Goal: Task Accomplishment & Management: Complete application form

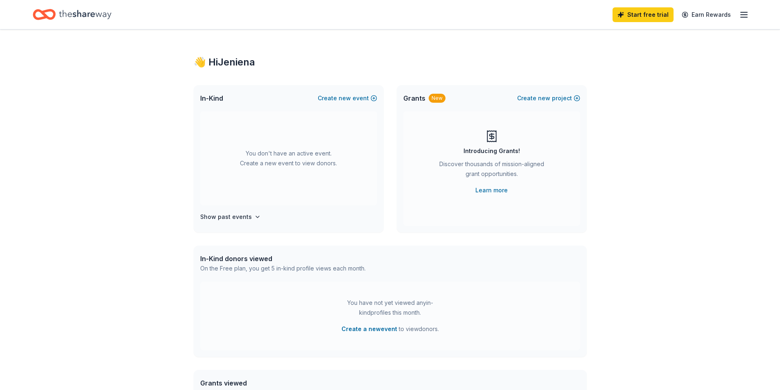
drag, startPoint x: 147, startPoint y: 149, endPoint x: 157, endPoint y: 150, distance: 9.5
click at [150, 149] on div "👋 Hi Jeniena In-Kind Create new event You don't have an active event. Create a …" at bounding box center [390, 268] width 780 height 479
click at [230, 67] on div "👋 Hi Jeniena" at bounding box center [390, 62] width 393 height 13
click at [89, 7] on icon "Home" at bounding box center [85, 14] width 52 height 17
click at [84, 15] on icon "Home" at bounding box center [85, 14] width 52 height 9
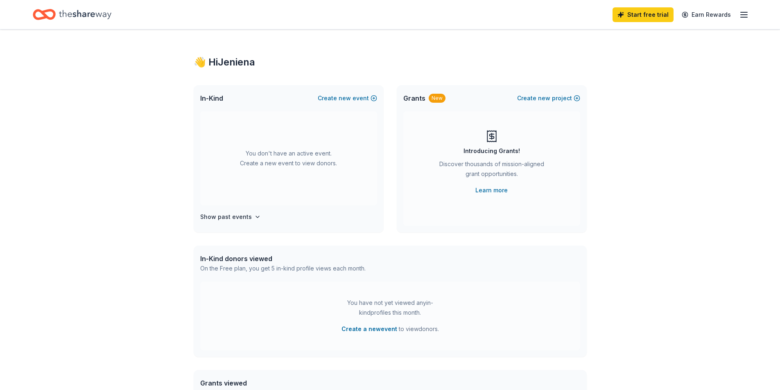
click at [741, 15] on icon "button" at bounding box center [745, 15] width 10 height 10
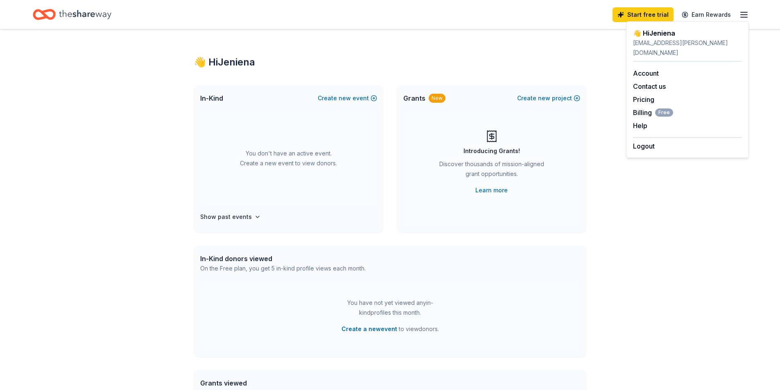
drag, startPoint x: 504, startPoint y: 61, endPoint x: 484, endPoint y: 62, distance: 20.5
click at [501, 61] on div "👋 Hi Jeniena" at bounding box center [390, 62] width 393 height 13
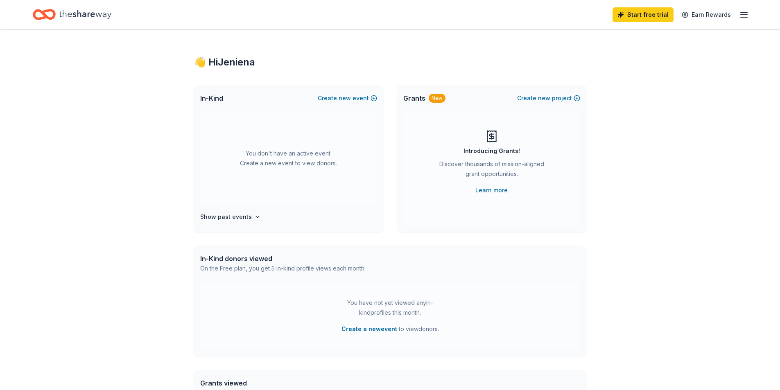
click at [91, 17] on icon "Home" at bounding box center [85, 14] width 52 height 17
click at [177, 102] on div "👋 Hi Jeniena In-Kind Create new event You don't have an active event. Create a …" at bounding box center [390, 268] width 780 height 479
click at [36, 70] on div "👋 Hi Jeniena In-Kind Create new event You don't have an active event. Create a …" at bounding box center [390, 268] width 780 height 479
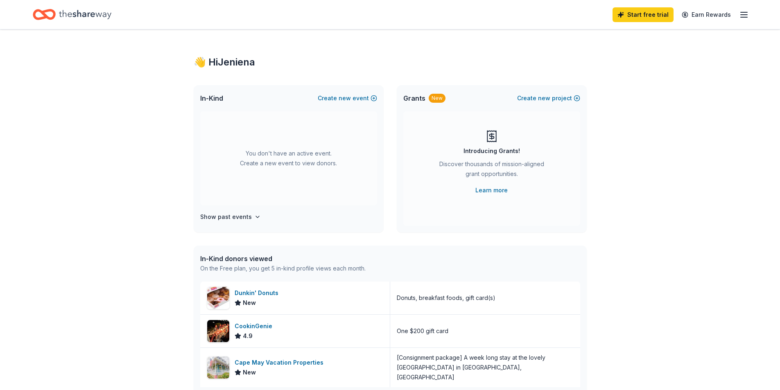
drag, startPoint x: 102, startPoint y: 132, endPoint x: 129, endPoint y: 141, distance: 27.6
click at [113, 130] on div "👋 Hi Jeniena In-Kind Create new event You don't have an active event. Create a …" at bounding box center [390, 315] width 780 height 572
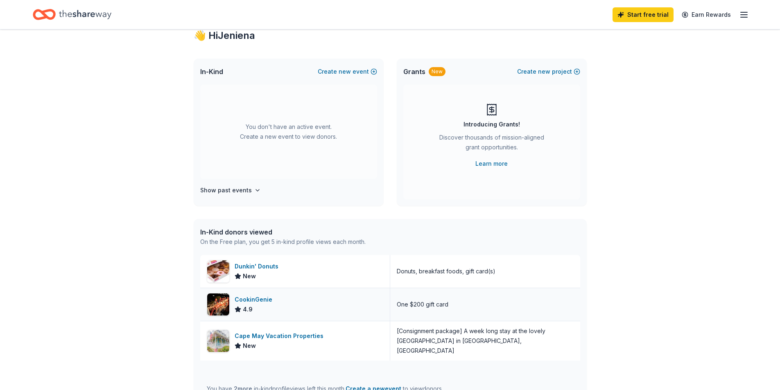
scroll to position [41, 0]
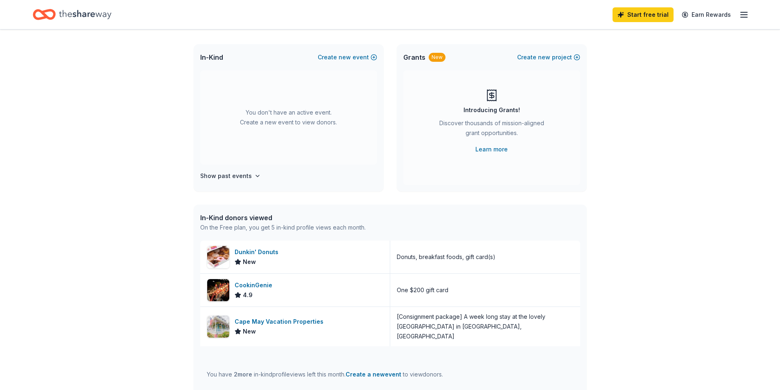
click at [84, 230] on div "👋 Hi Jeniena In-Kind Create new event You don't have an active event. Create a …" at bounding box center [390, 275] width 780 height 572
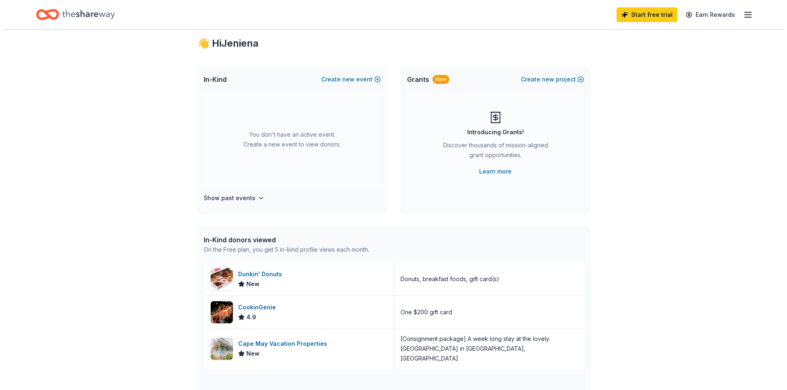
scroll to position [0, 0]
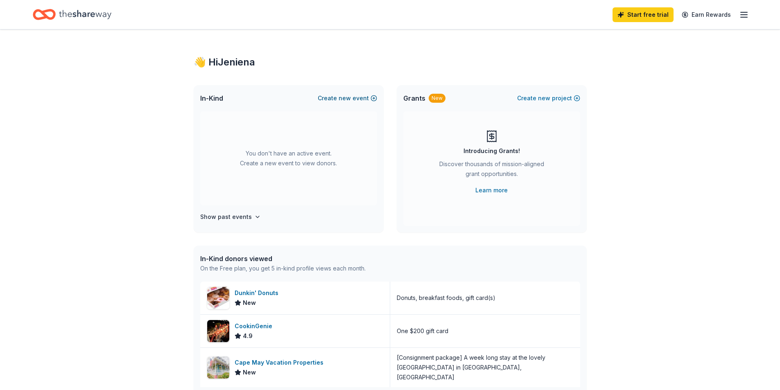
click at [342, 97] on span "new" at bounding box center [345, 98] width 12 height 10
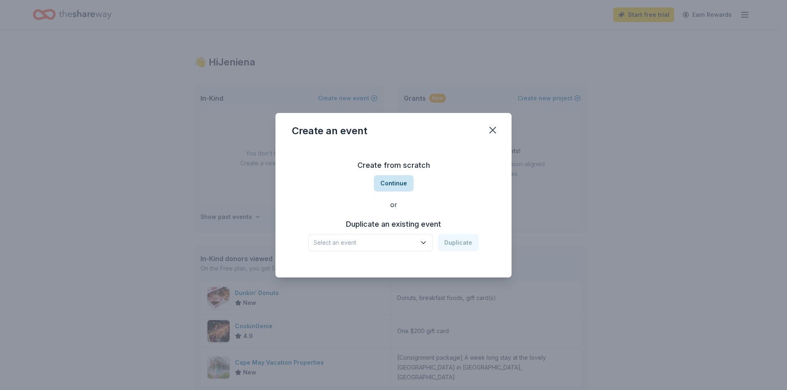
click at [403, 184] on button "Continue" at bounding box center [394, 183] width 40 height 16
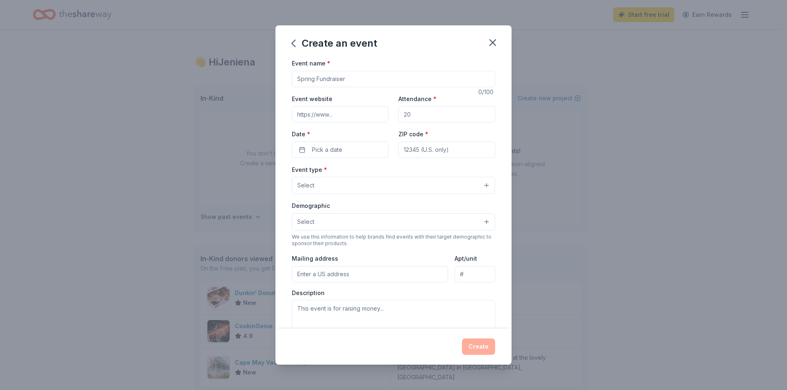
click at [325, 71] on input "Event name *" at bounding box center [393, 79] width 203 height 16
type input "Attendance Incentive"
click at [310, 117] on input "Event website" at bounding box center [340, 114] width 97 height 16
type input "E"
click at [427, 175] on div "Event type * Select" at bounding box center [393, 180] width 203 height 30
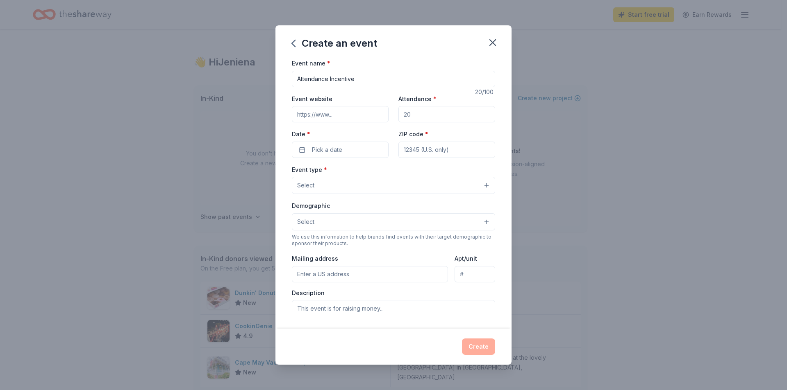
click at [323, 110] on input "Event website" at bounding box center [340, 114] width 97 height 16
type input "https://ervin.hickmanmills.org/"
click at [426, 114] on input "Attendance *" at bounding box center [446, 114] width 97 height 16
click at [420, 98] on label "Attendance *" at bounding box center [417, 99] width 38 height 8
click at [420, 106] on input "Attendance *" at bounding box center [446, 114] width 97 height 16
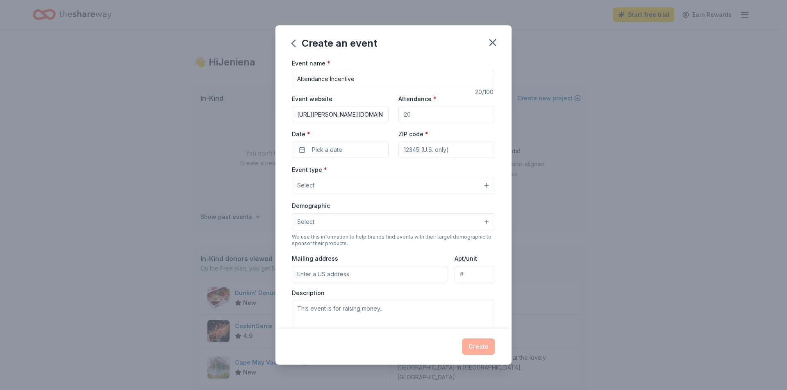
click at [447, 102] on div "Attendance *" at bounding box center [446, 108] width 97 height 29
drag, startPoint x: 441, startPoint y: 98, endPoint x: 429, endPoint y: 112, distance: 18.4
click at [440, 98] on div "Attendance *" at bounding box center [446, 108] width 97 height 29
click at [426, 118] on input "Attendance *" at bounding box center [446, 114] width 97 height 16
type input "10"
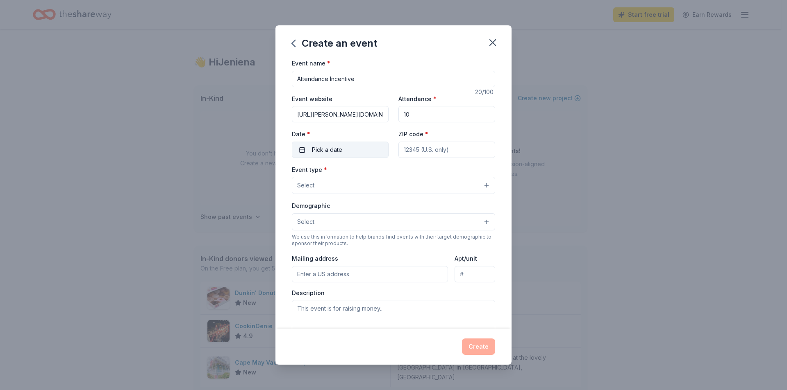
click at [359, 152] on button "Pick a date" at bounding box center [340, 150] width 97 height 16
drag, startPoint x: 319, startPoint y: 235, endPoint x: 361, endPoint y: 199, distance: 54.9
click at [318, 235] on button "14" at bounding box center [323, 238] width 15 height 15
click at [383, 173] on button "Go to next month" at bounding box center [382, 171] width 11 height 11
click at [310, 224] on button "3" at bounding box center [309, 220] width 15 height 15
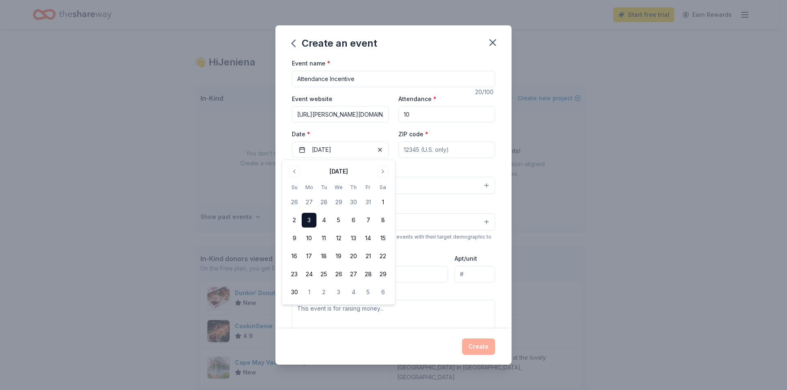
click at [438, 150] on input "ZIP code *" at bounding box center [446, 150] width 97 height 16
type input "64134"
type input "11115 Bennington Ave"
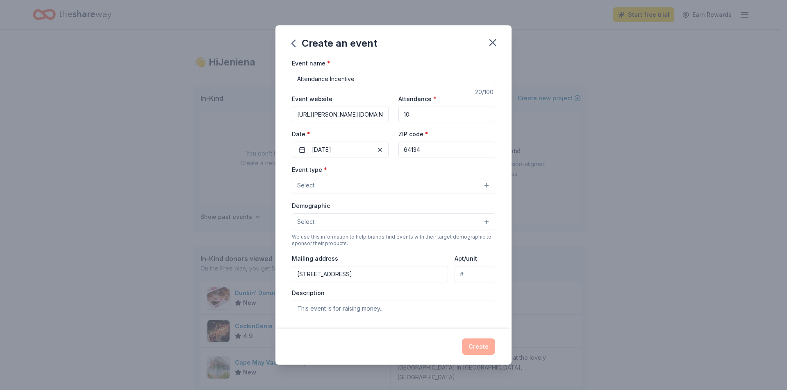
click at [332, 188] on button "Select" at bounding box center [393, 185] width 203 height 17
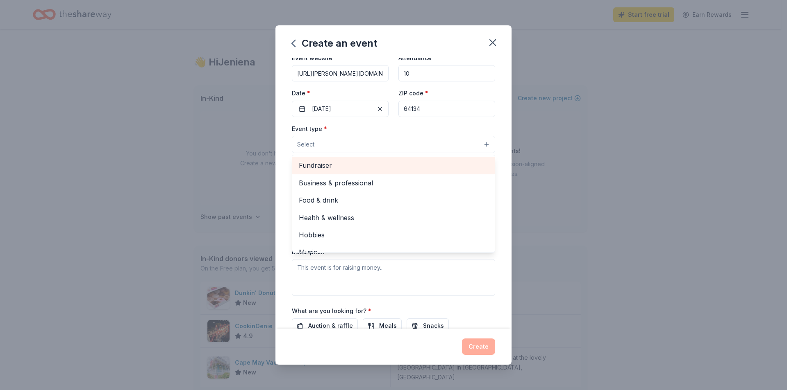
click at [352, 163] on span "Fundraiser" at bounding box center [393, 165] width 189 height 11
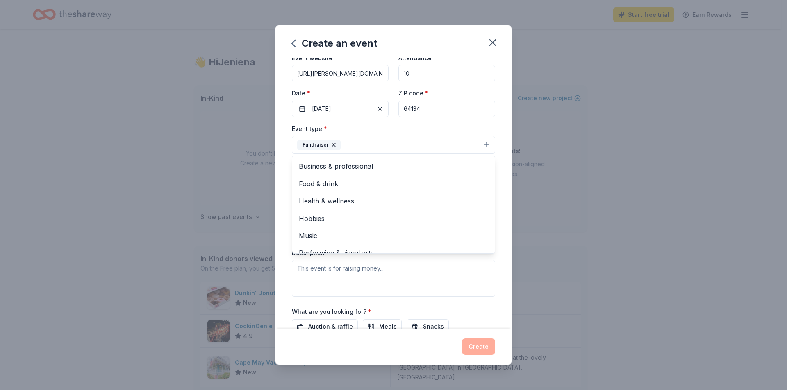
click at [289, 173] on div "Event name * Attendance Incentive 20 /100 Event website https://ervin.hickmanmi…" at bounding box center [393, 193] width 236 height 271
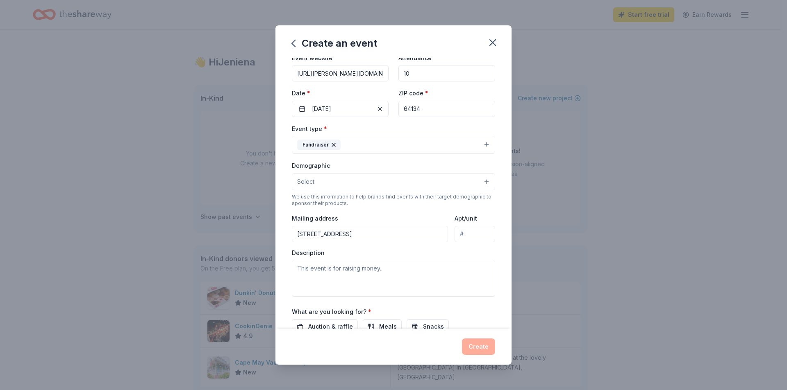
click at [394, 184] on button "Select" at bounding box center [393, 181] width 203 height 17
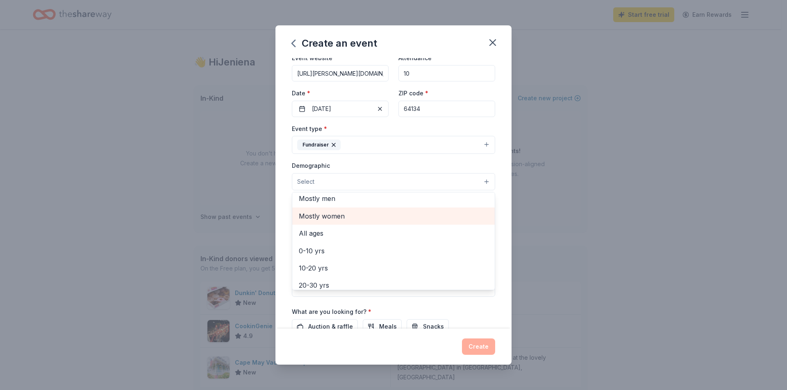
scroll to position [41, 0]
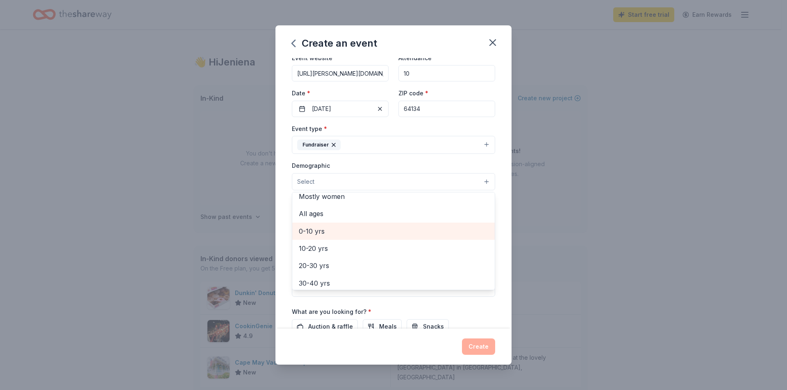
click at [347, 235] on span "0-10 yrs" at bounding box center [393, 231] width 189 height 11
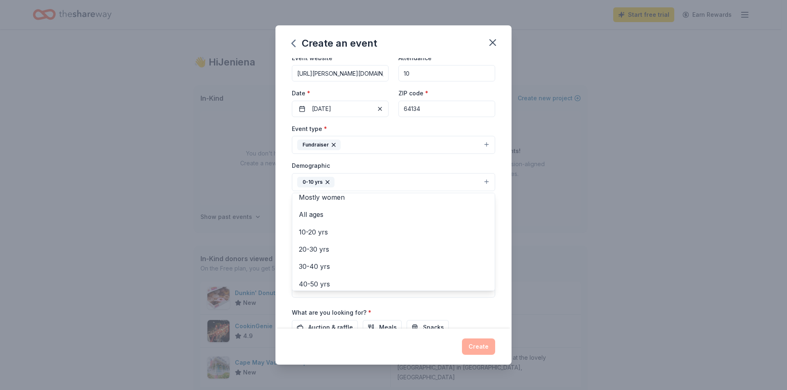
click at [283, 229] on div "Event name * Attendance Incentive 20 /100 Event website https://ervin.hickmanmi…" at bounding box center [393, 193] width 236 height 271
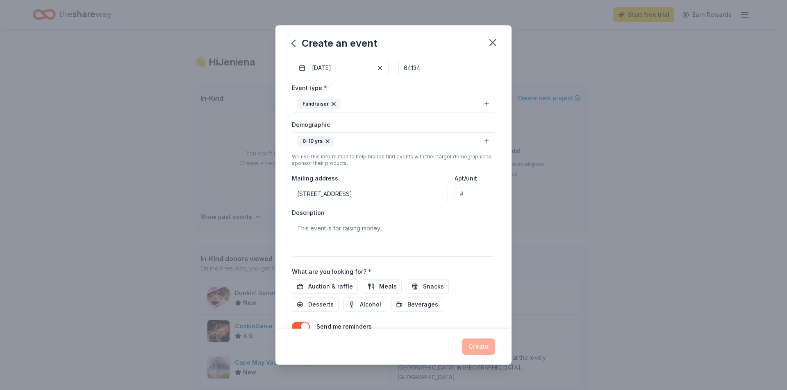
scroll to position [123, 0]
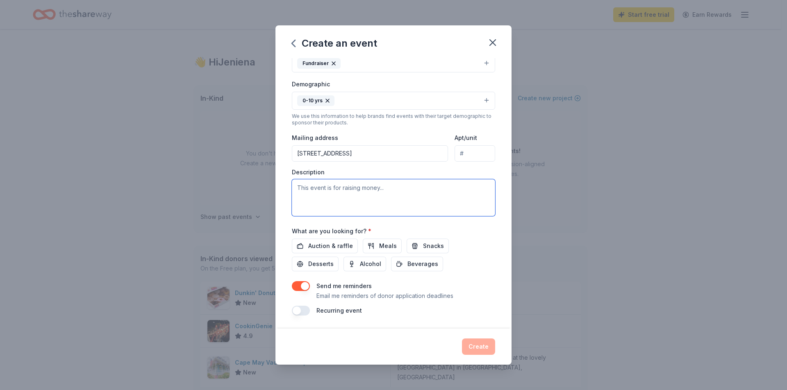
click at [328, 200] on textarea at bounding box center [393, 197] width 203 height 37
click at [355, 191] on textarea at bounding box center [393, 197] width 203 height 37
paste textarea "We are reaching out to kindly request attendance incentives or prizes from loca…"
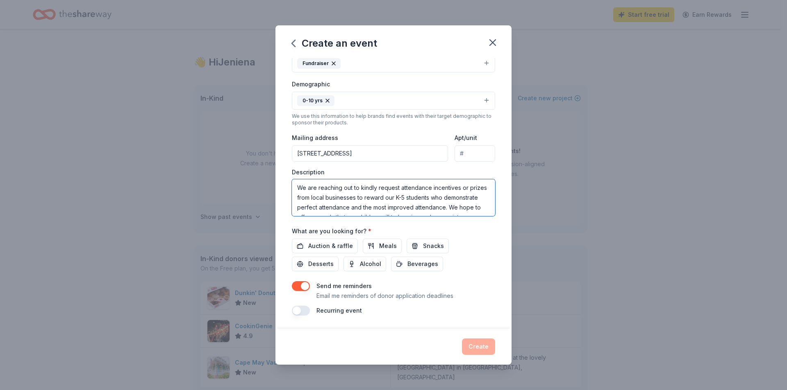
scroll to position [64, 0]
click at [310, 182] on textarea "We are reaching out to kindly request attendance incentives or prizes from loca…" at bounding box center [393, 197] width 203 height 37
type textarea "We are reaching out to kindly request attendance incentives or prizes from loca…"
click at [483, 261] on div "Auction & raffle Meals Snacks Desserts Alcohol Beverages" at bounding box center [393, 255] width 203 height 33
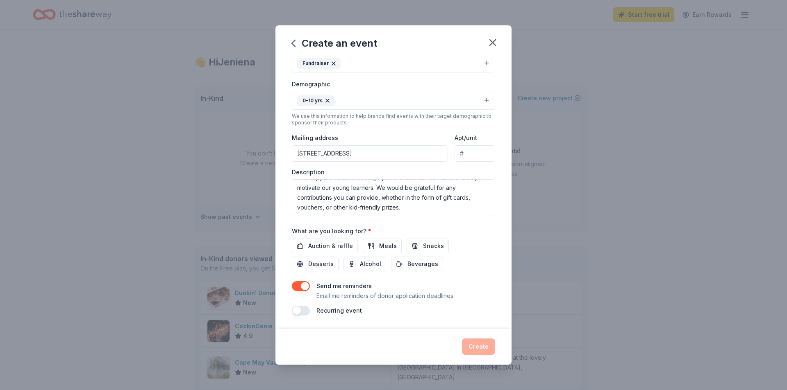
click at [460, 258] on div "Auction & raffle Meals Snacks Desserts Alcohol Beverages" at bounding box center [393, 255] width 203 height 33
click at [339, 248] on span "Auction & raffle" at bounding box center [330, 246] width 45 height 10
click at [434, 247] on span "Snacks" at bounding box center [433, 246] width 21 height 10
click at [481, 256] on div "Auction & raffle Meals Snacks Desserts Alcohol Beverages" at bounding box center [393, 255] width 203 height 33
click at [293, 313] on button "button" at bounding box center [301, 311] width 18 height 10
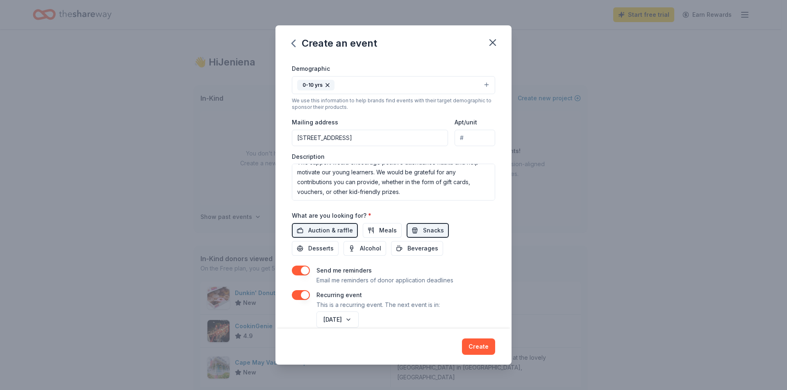
scroll to position [152, 0]
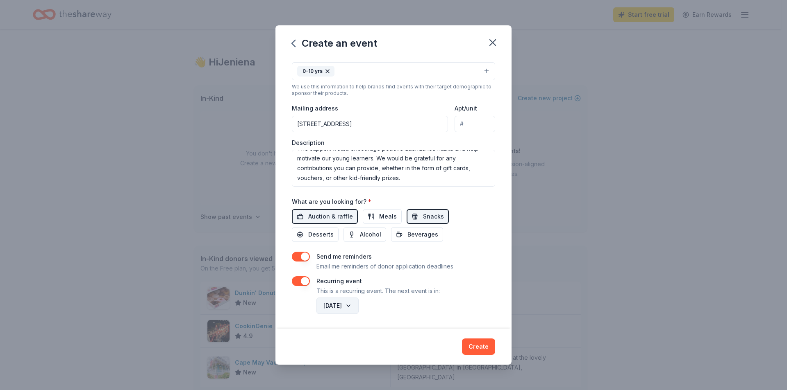
click at [358, 306] on button "November 2026" at bounding box center [337, 306] width 42 height 16
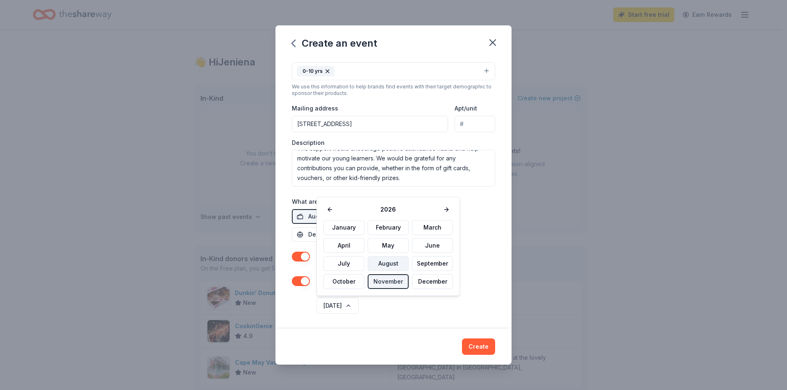
click at [371, 265] on button "August" at bounding box center [388, 263] width 41 height 15
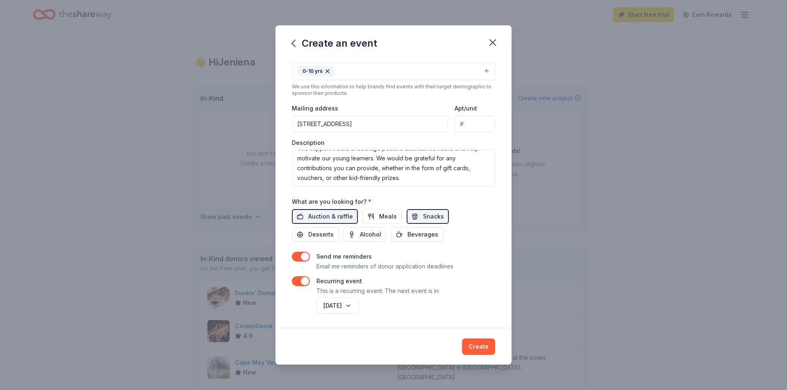
click at [397, 282] on div "Recurring event This is a recurring event. The next event is in:" at bounding box center [377, 287] width 123 height 20
click at [482, 346] on button "Create" at bounding box center [478, 347] width 33 height 16
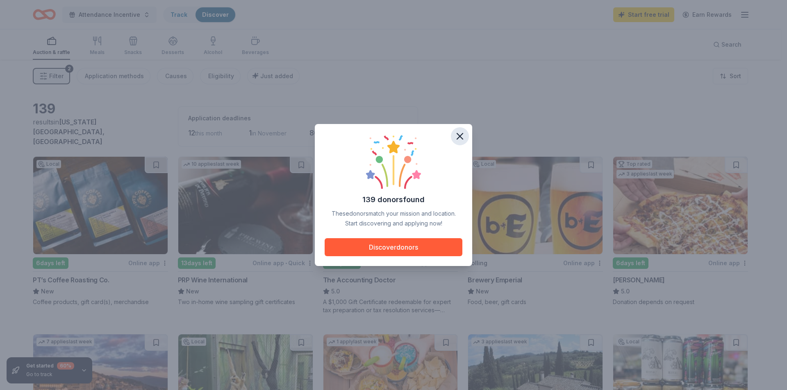
click at [462, 135] on icon "button" at bounding box center [459, 136] width 11 height 11
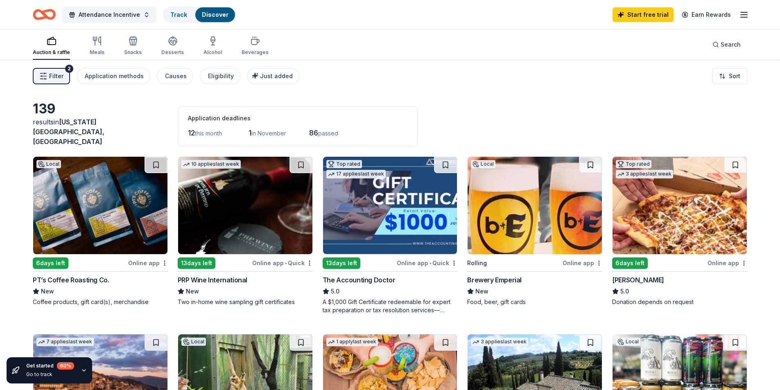
click at [337, 84] on div "Filter 2 Application methods Causes Eligibility Just added Sort" at bounding box center [390, 76] width 780 height 33
click at [95, 45] on icon "button" at bounding box center [97, 41] width 10 height 10
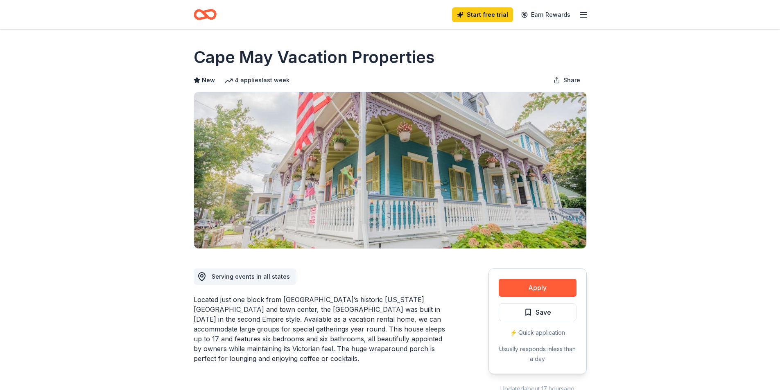
click at [201, 14] on icon "Home" at bounding box center [205, 14] width 23 height 19
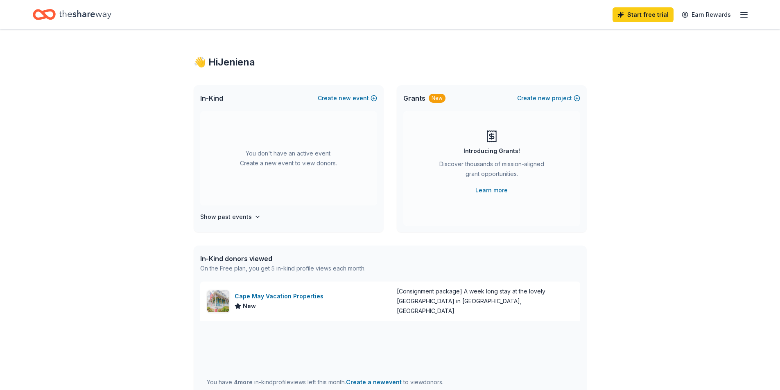
click at [148, 85] on div "👋 Hi Jeniena In-Kind Create new event You don't have an active event. Create a …" at bounding box center [390, 315] width 780 height 572
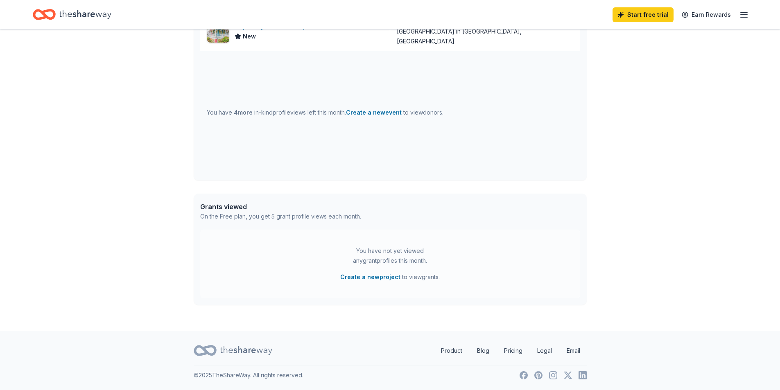
scroll to position [147, 0]
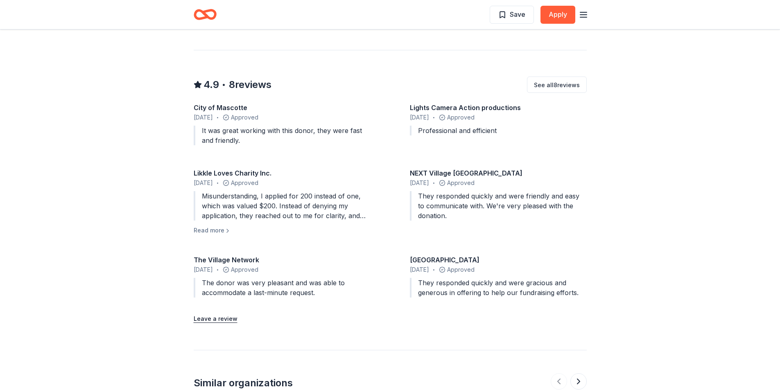
scroll to position [737, 0]
click at [211, 229] on button "Read more" at bounding box center [212, 230] width 37 height 10
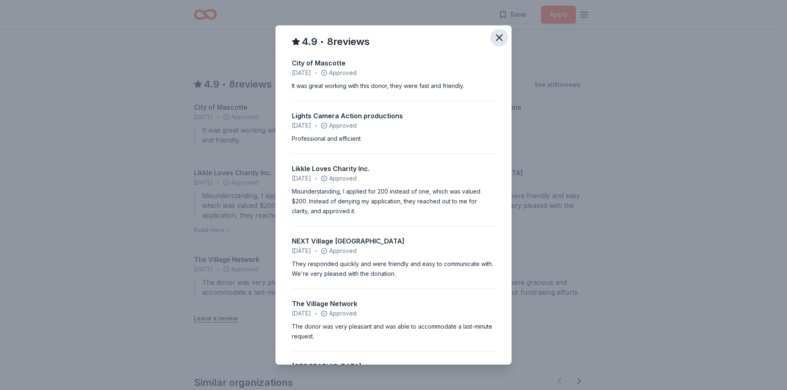
click at [496, 35] on icon "button" at bounding box center [499, 38] width 6 height 6
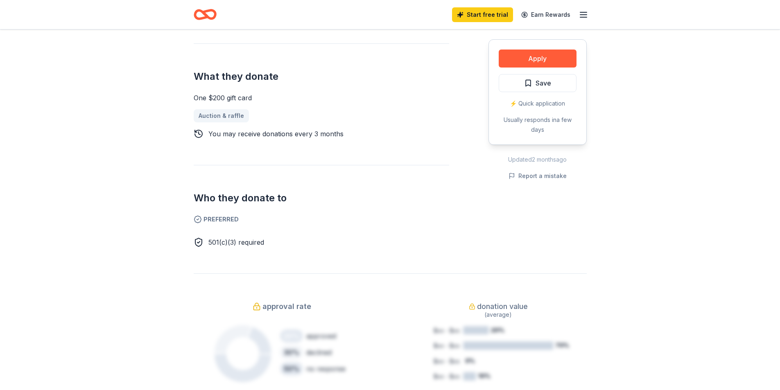
scroll to position [328, 0]
click at [96, 129] on div "Share CookinGenie 4.9 • 8 reviews 8 applies last week approval rate donation va…" at bounding box center [390, 361] width 780 height 1318
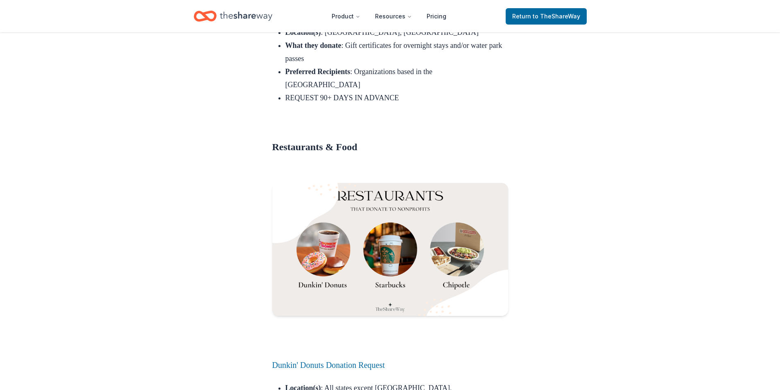
scroll to position [1598, 0]
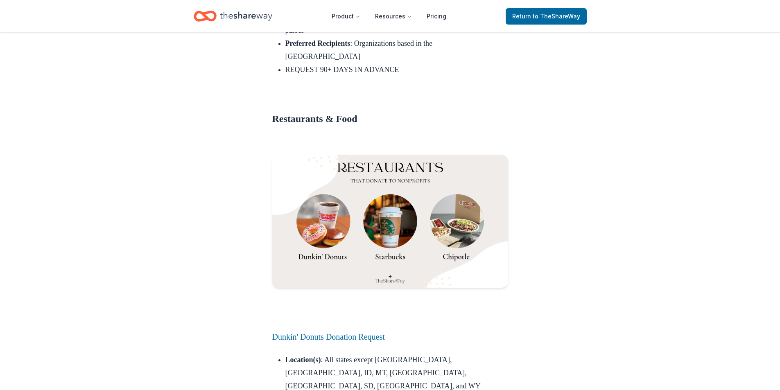
click at [462, 198] on img at bounding box center [390, 221] width 236 height 133
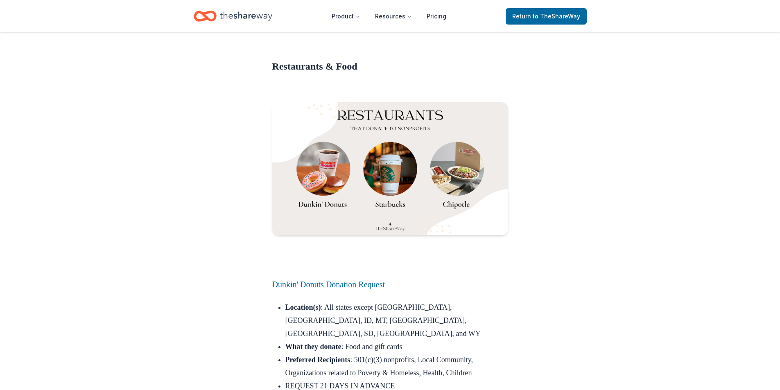
scroll to position [1721, 0]
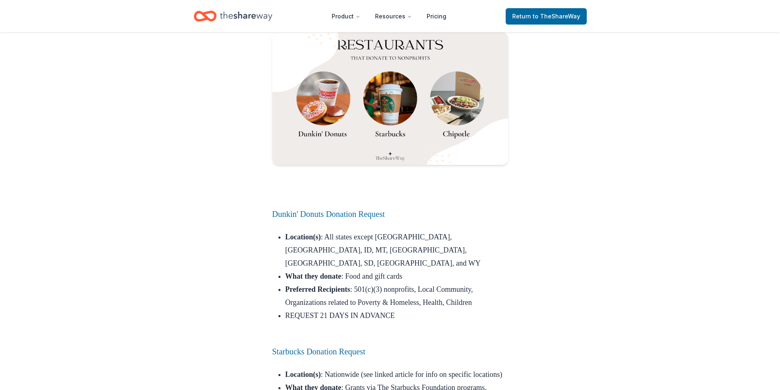
drag, startPoint x: 183, startPoint y: 221, endPoint x: 200, endPoint y: 226, distance: 17.4
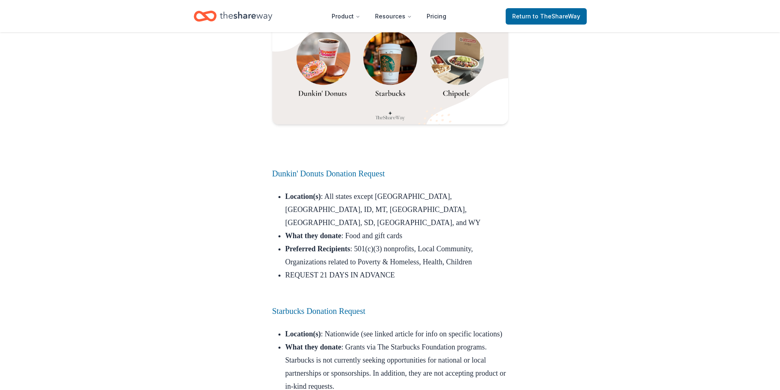
scroll to position [1762, 0]
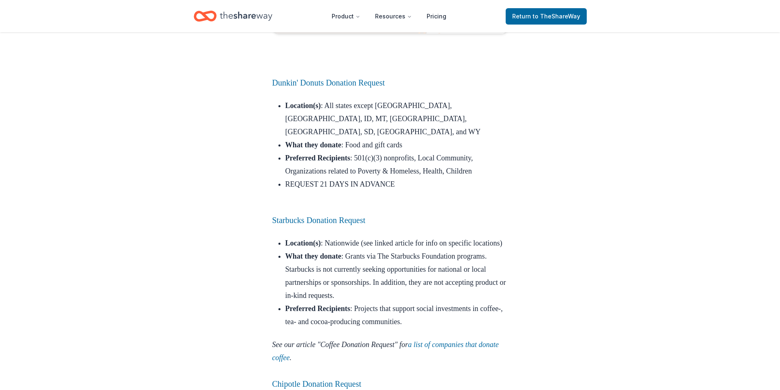
scroll to position [1885, 0]
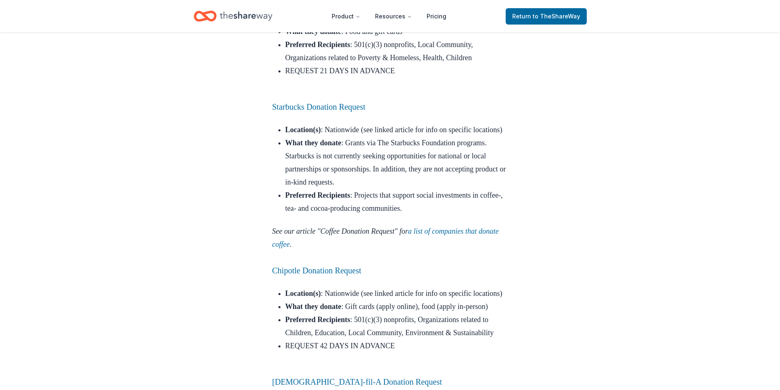
scroll to position [1967, 0]
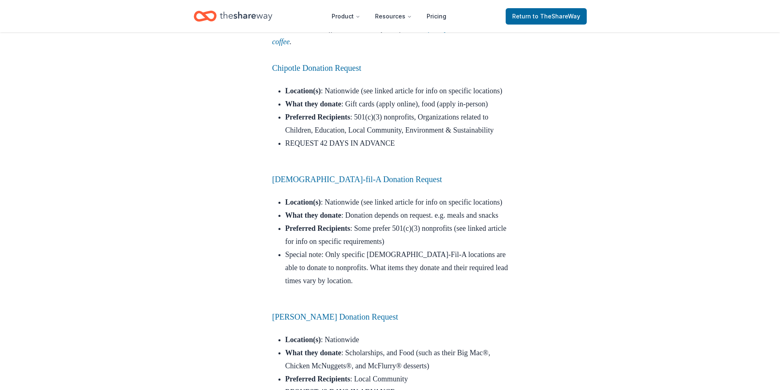
scroll to position [2171, 0]
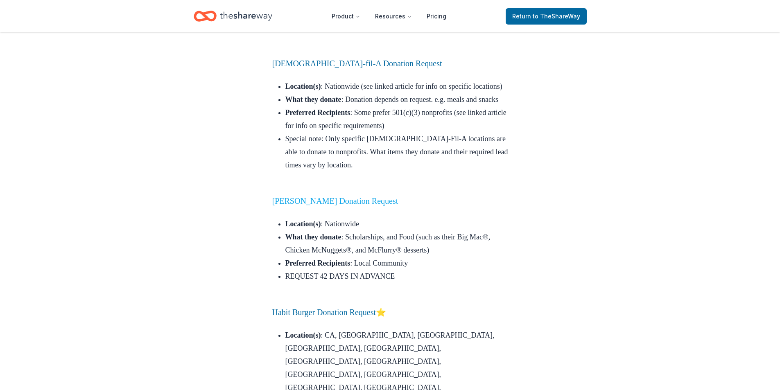
scroll to position [2294, 0]
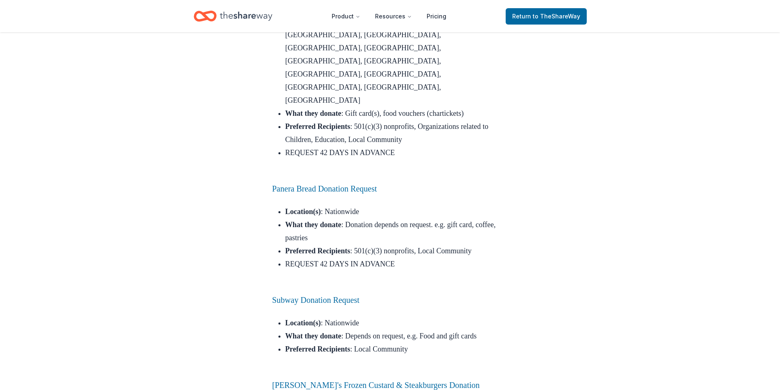
scroll to position [2622, 0]
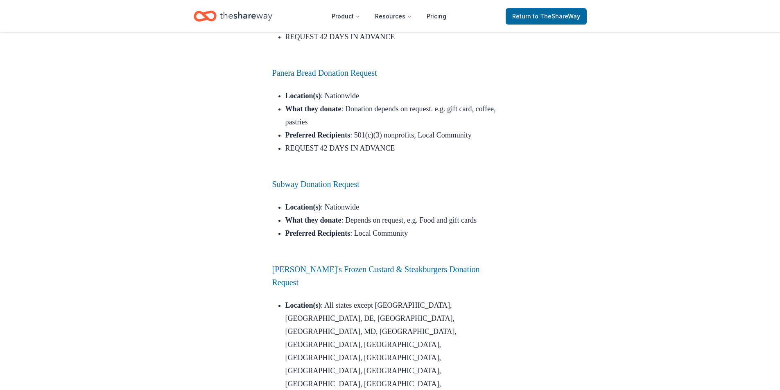
scroll to position [2745, 0]
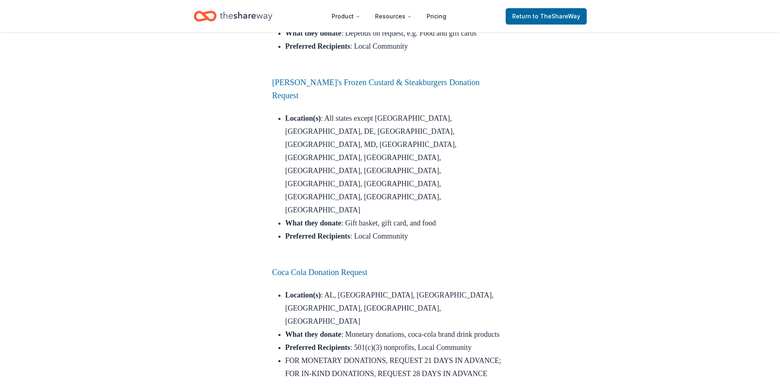
scroll to position [2909, 0]
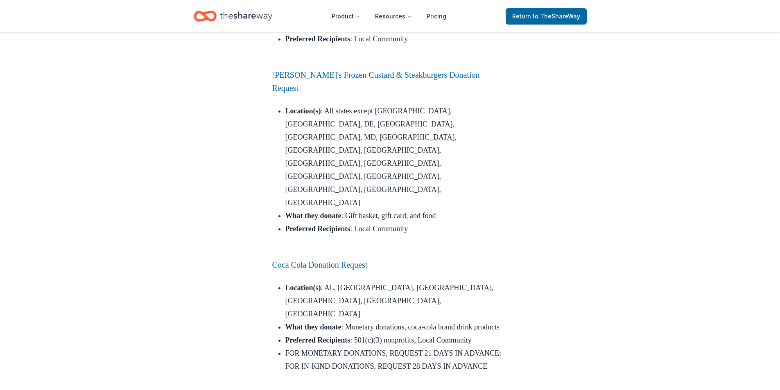
drag, startPoint x: 351, startPoint y: 147, endPoint x: 238, endPoint y: 181, distance: 117.3
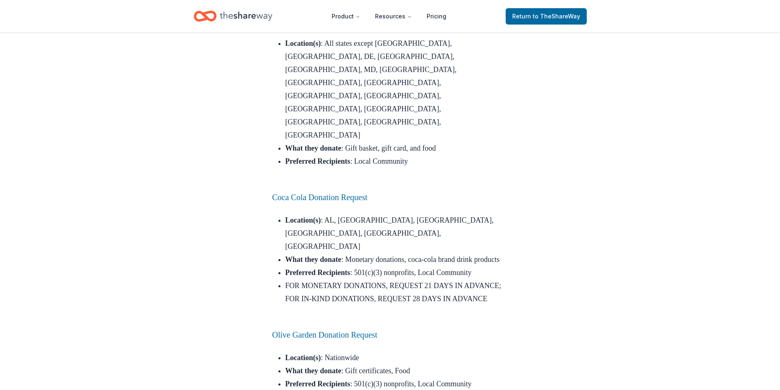
scroll to position [2991, 0]
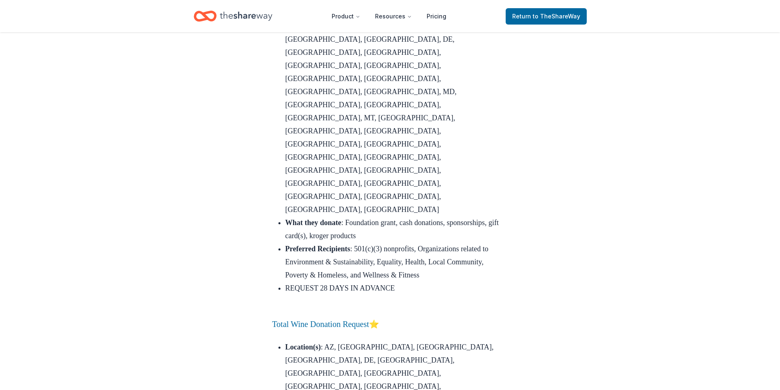
scroll to position [3933, 0]
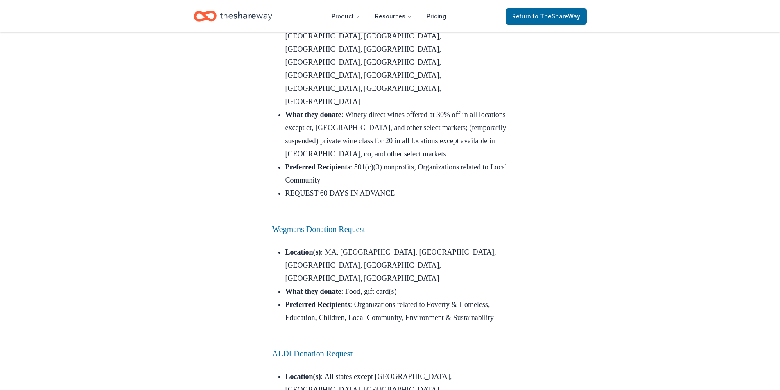
scroll to position [4343, 0]
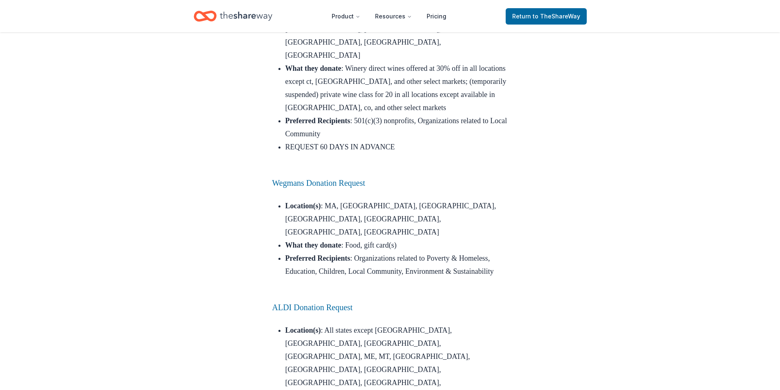
drag, startPoint x: 378, startPoint y: 213, endPoint x: 222, endPoint y: 260, distance: 163.2
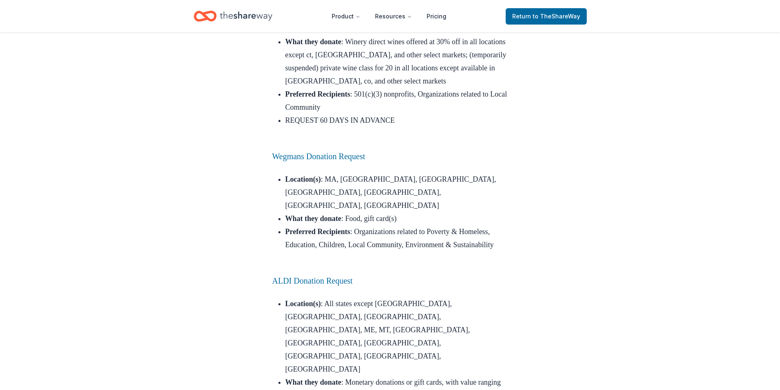
scroll to position [4384, 0]
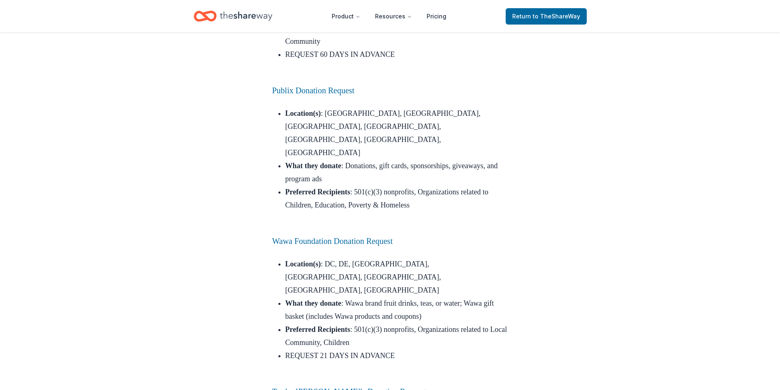
scroll to position [4875, 0]
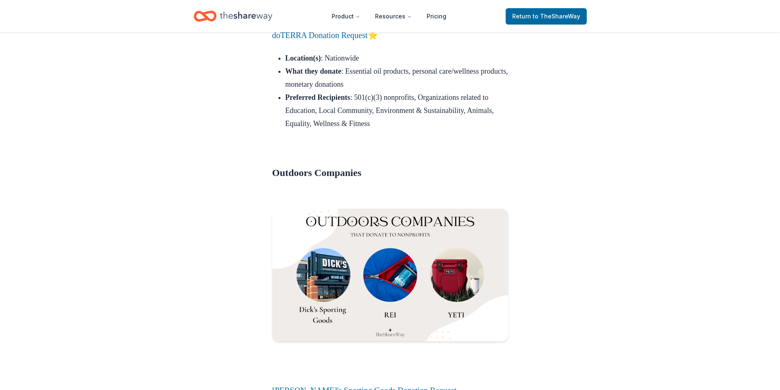
scroll to position [6023, 0]
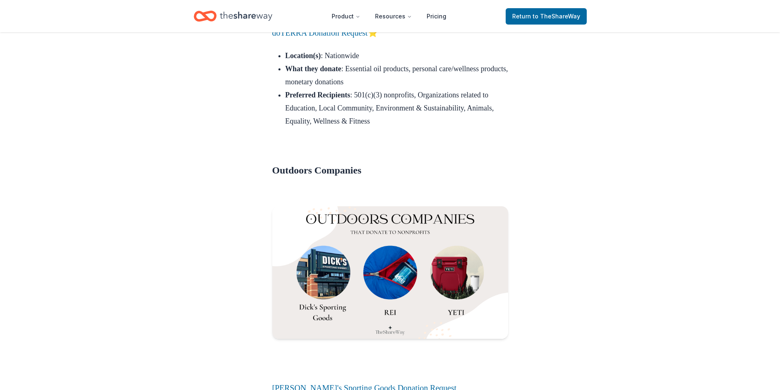
drag, startPoint x: 231, startPoint y: 210, endPoint x: 232, endPoint y: 222, distance: 12.3
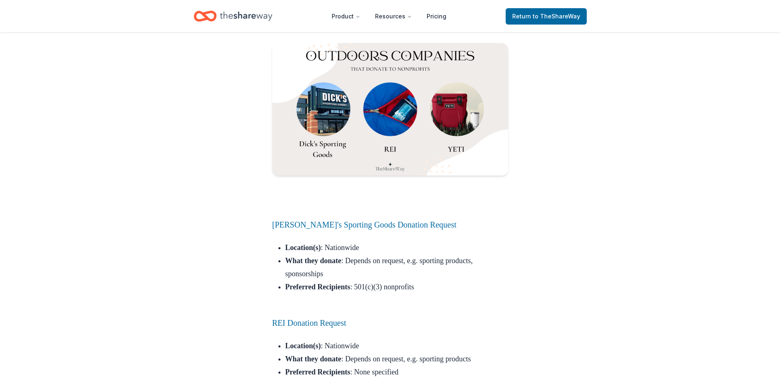
scroll to position [6187, 0]
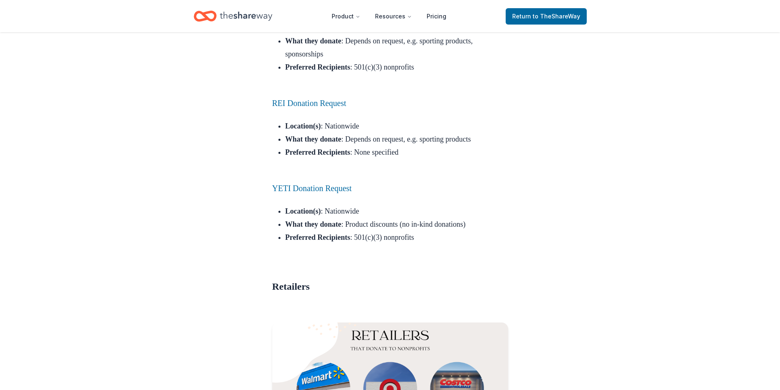
scroll to position [6432, 0]
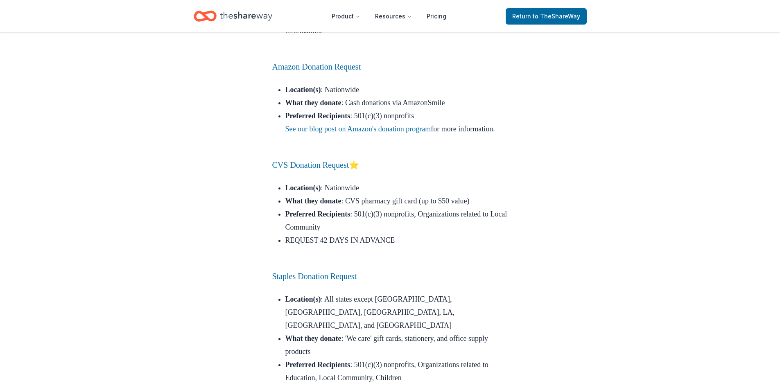
scroll to position [7252, 0]
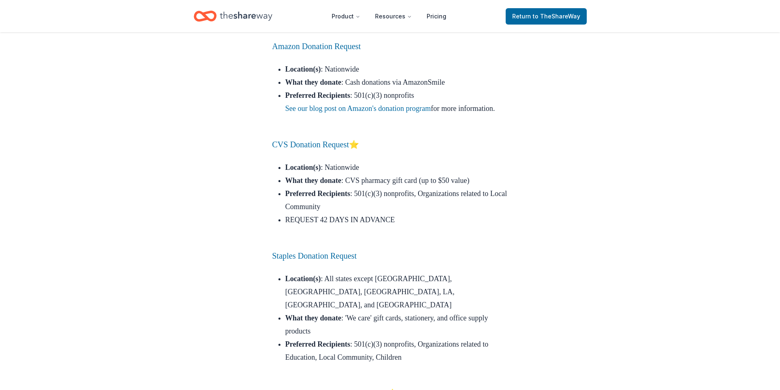
drag, startPoint x: 218, startPoint y: 192, endPoint x: 219, endPoint y: 201, distance: 9.5
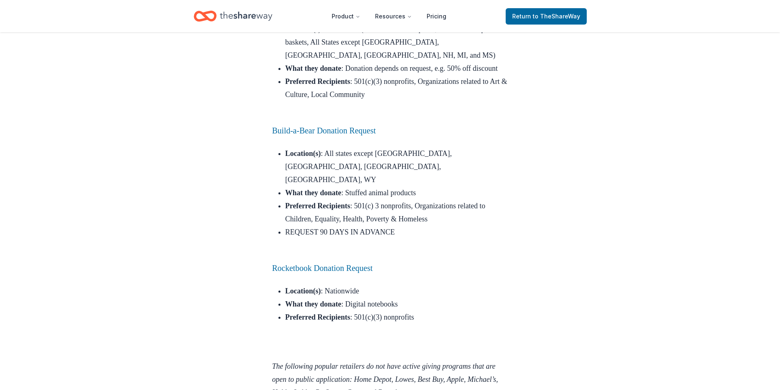
scroll to position [7948, 0]
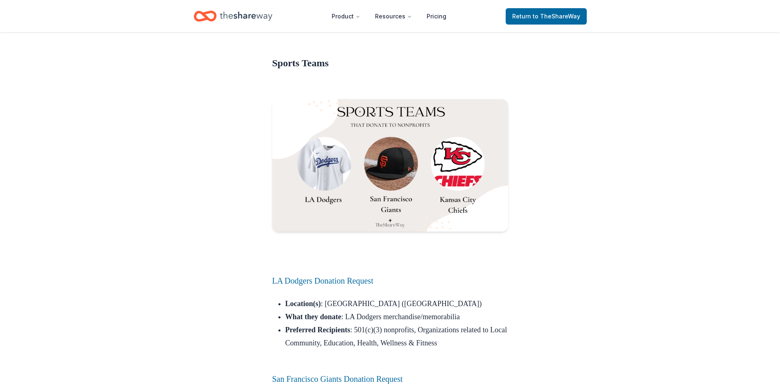
scroll to position [8317, 0]
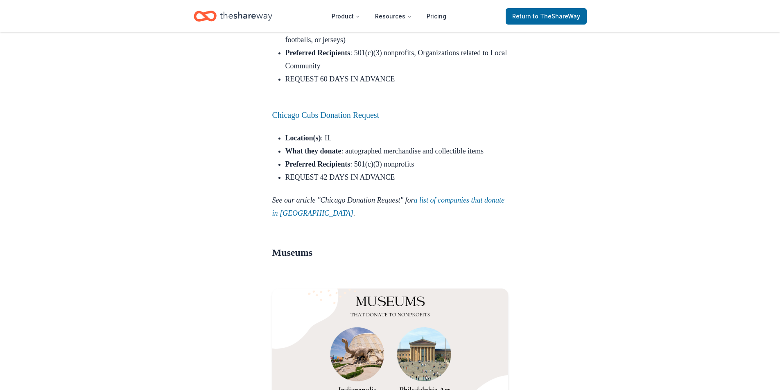
scroll to position [8891, 0]
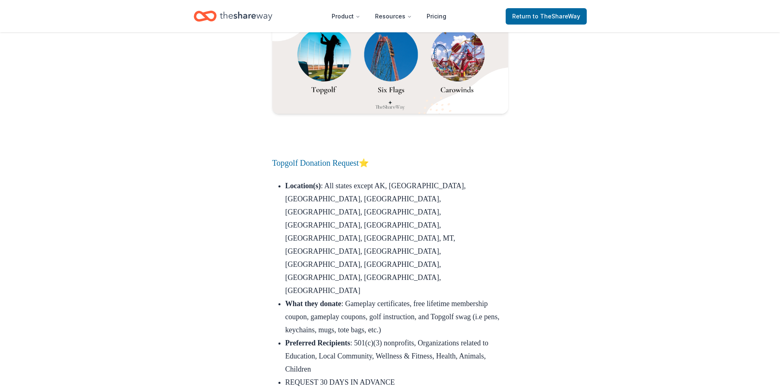
scroll to position [9640, 0]
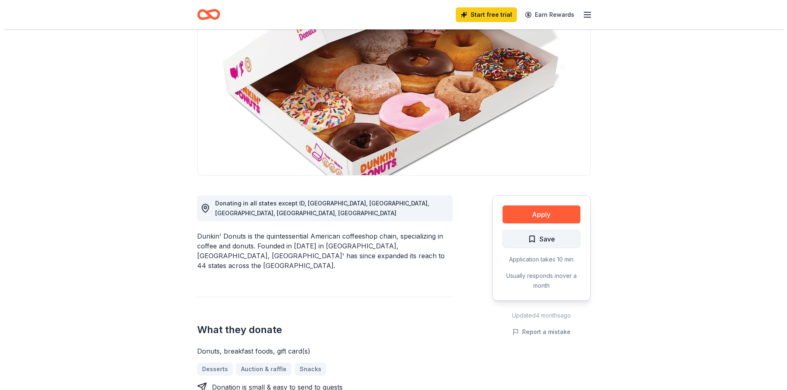
scroll to position [82, 0]
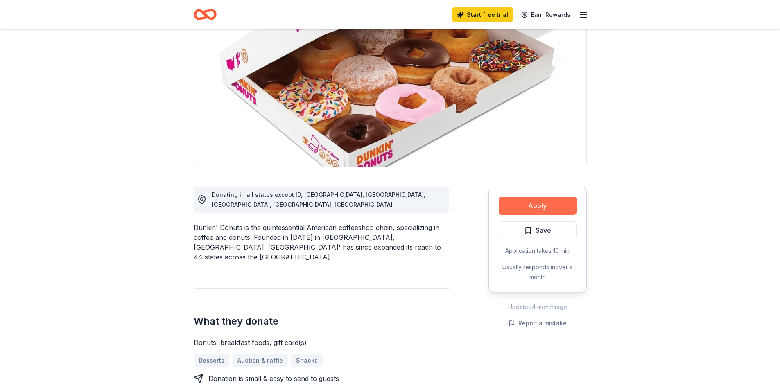
click at [532, 202] on button "Apply" at bounding box center [538, 206] width 78 height 18
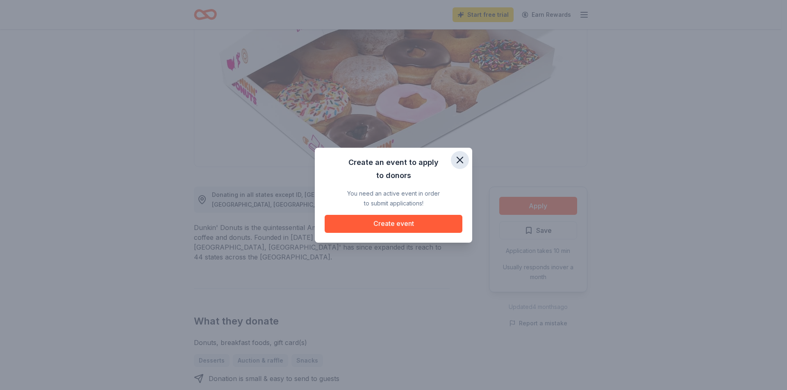
click at [458, 163] on icon "button" at bounding box center [459, 159] width 11 height 11
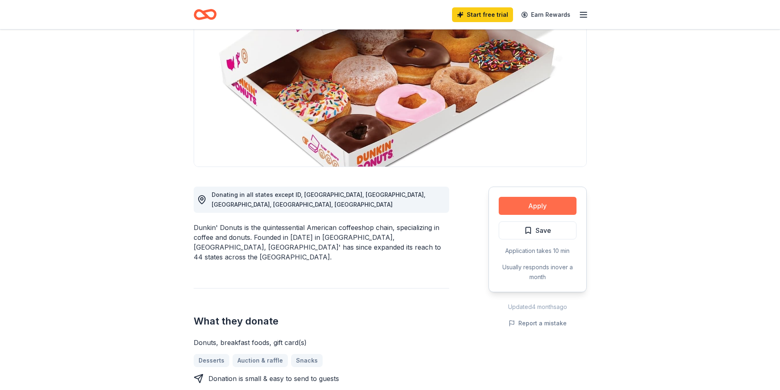
click at [546, 206] on button "Apply" at bounding box center [538, 206] width 78 height 18
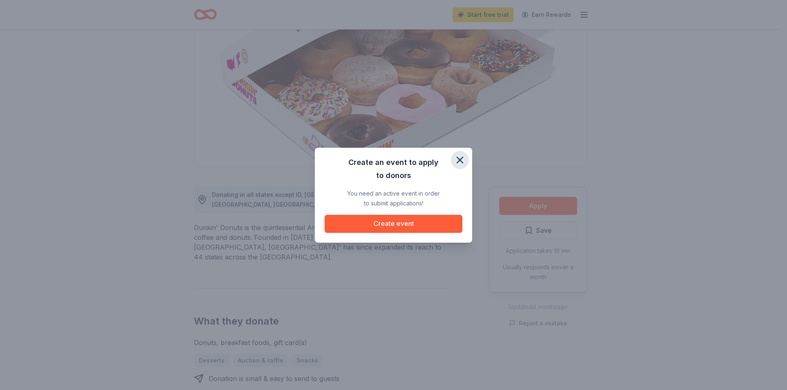
click at [458, 160] on icon "button" at bounding box center [459, 159] width 11 height 11
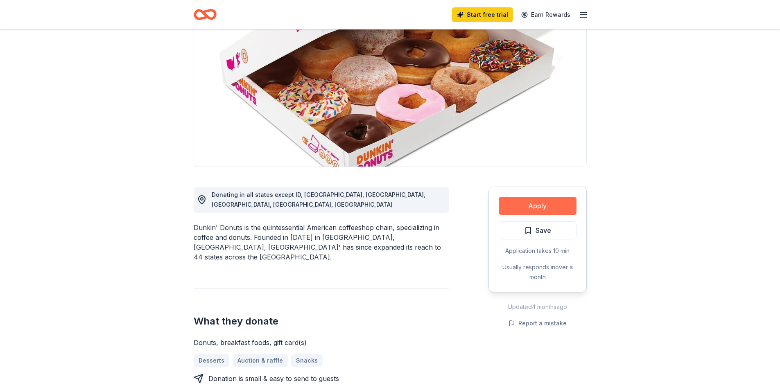
click at [519, 210] on button "Apply" at bounding box center [538, 206] width 78 height 18
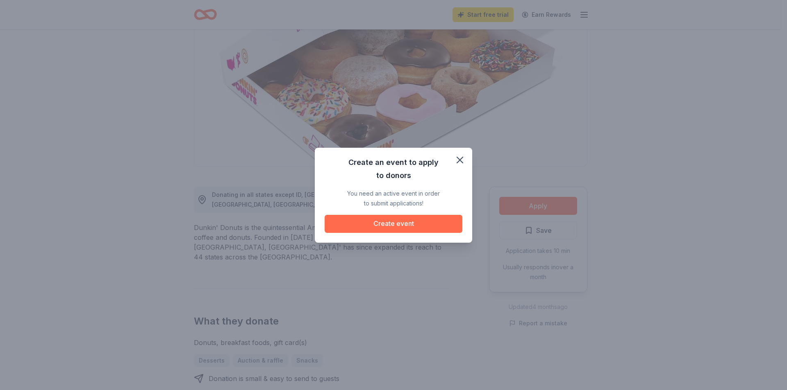
click at [443, 229] on button "Create event" at bounding box center [393, 224] width 138 height 18
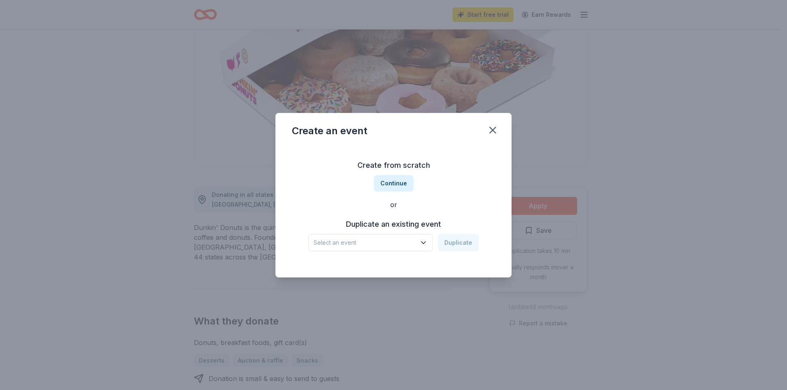
click at [395, 254] on div "Create from scratch Continue or Duplicate an existing event Select an event Dup…" at bounding box center [393, 205] width 203 height 119
click at [396, 246] on span "Select an event" at bounding box center [364, 243] width 102 height 10
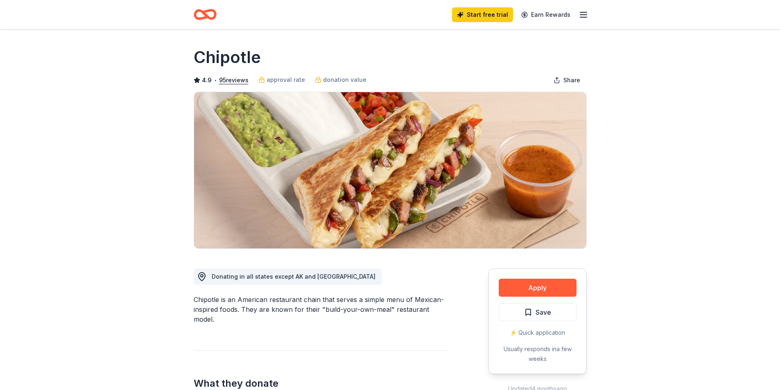
drag, startPoint x: 59, startPoint y: 208, endPoint x: 66, endPoint y: 201, distance: 9.9
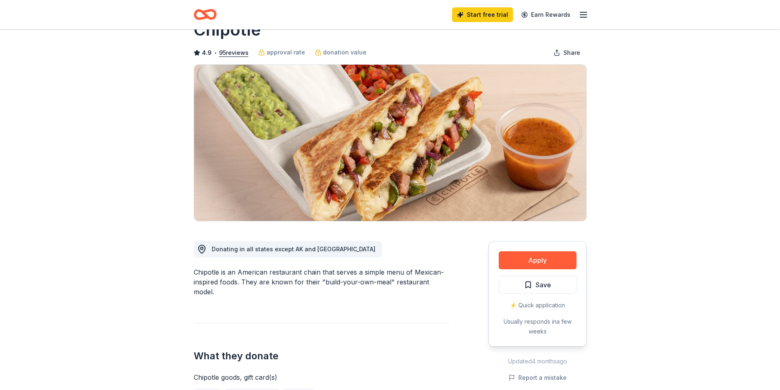
scroll to position [41, 0]
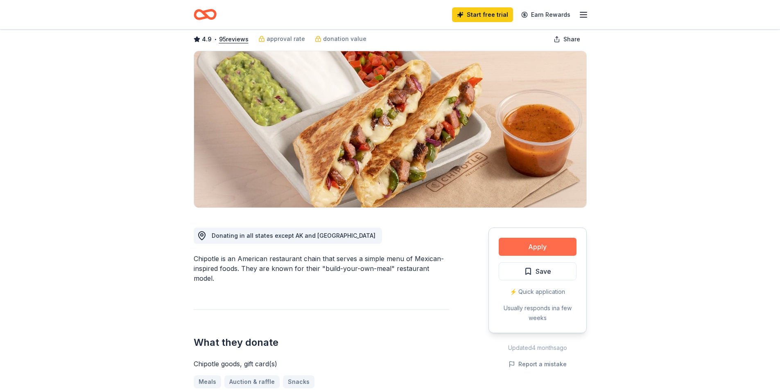
click at [540, 247] on button "Apply" at bounding box center [538, 247] width 78 height 18
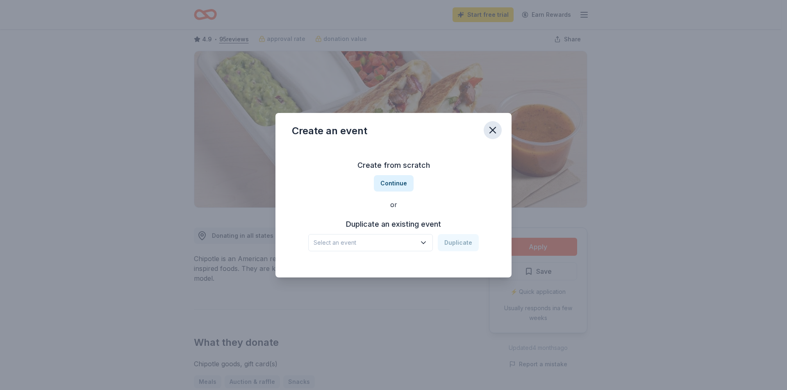
click at [495, 130] on icon "button" at bounding box center [492, 130] width 11 height 11
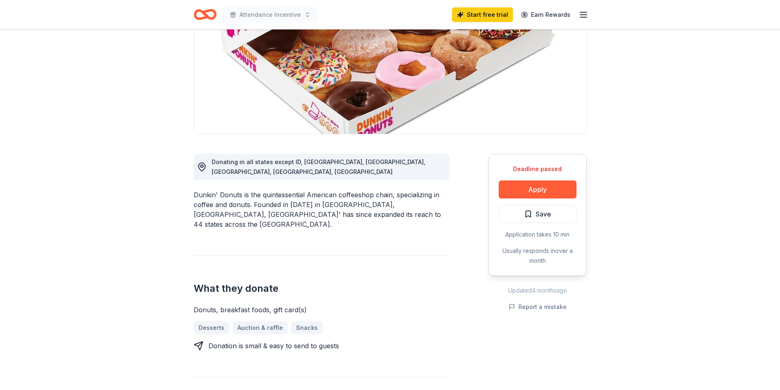
scroll to position [123, 0]
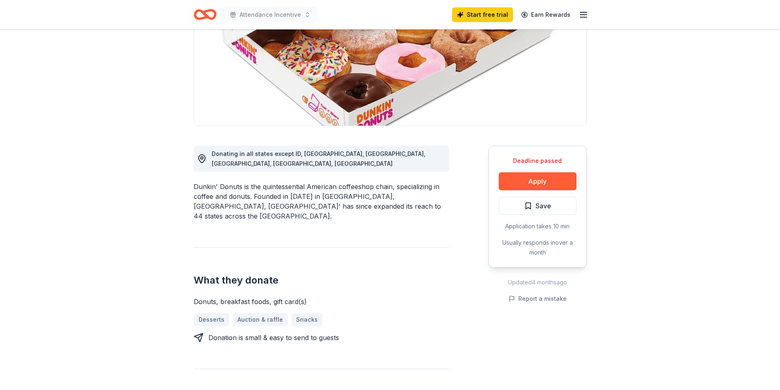
click at [316, 247] on div "What they donate Donuts, breakfast foods, gift card(s) Desserts Auction & raffl…" at bounding box center [322, 294] width 256 height 95
click at [555, 178] on button "Apply" at bounding box center [538, 181] width 78 height 18
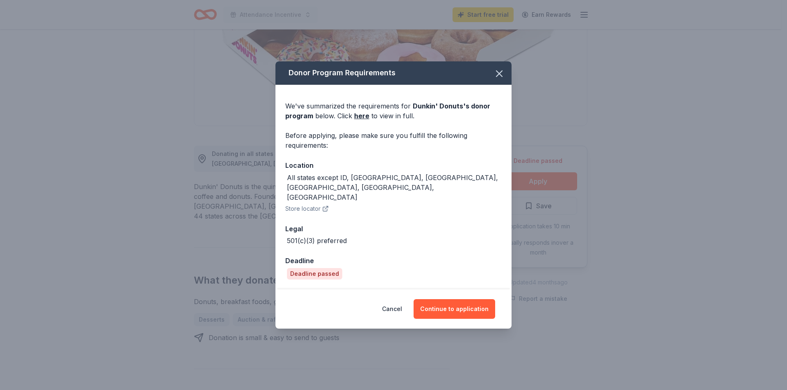
click at [396, 242] on div "We've summarized the requirements for Dunkin' Donuts 's donor program below. Cl…" at bounding box center [393, 187] width 236 height 204
click at [497, 79] on icon "button" at bounding box center [498, 73] width 11 height 11
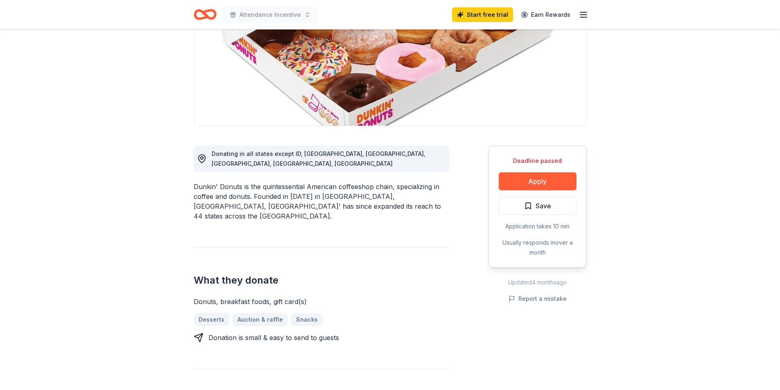
drag, startPoint x: 169, startPoint y: 151, endPoint x: 223, endPoint y: 135, distance: 56.3
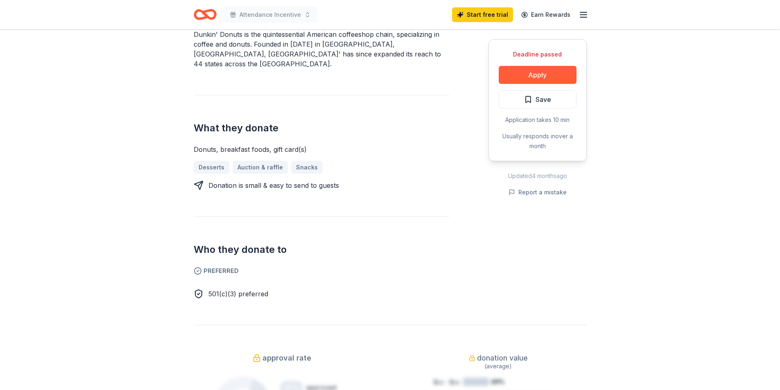
scroll to position [287, 0]
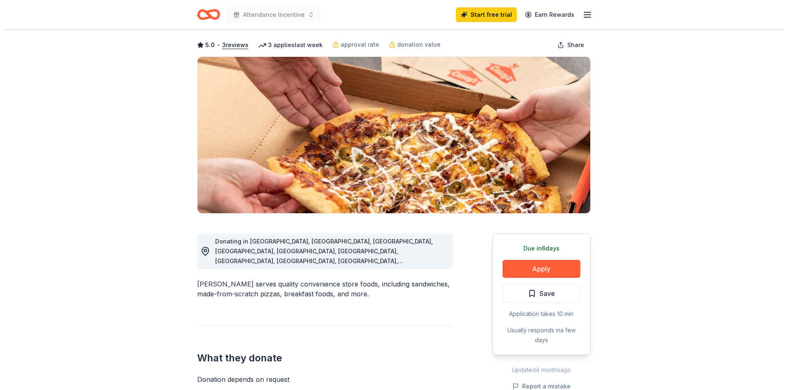
scroll to position [82, 0]
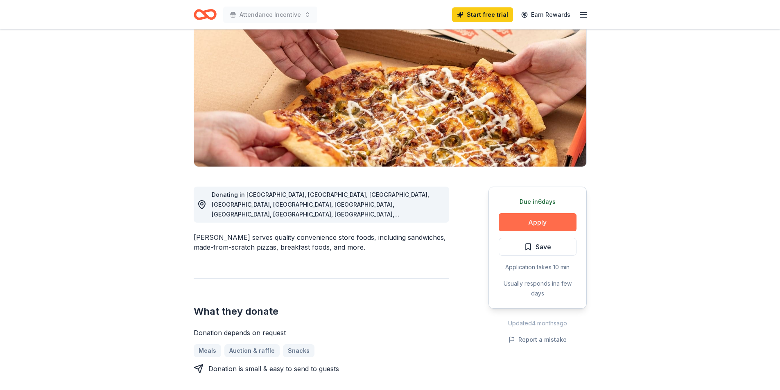
click at [552, 222] on button "Apply" at bounding box center [538, 222] width 78 height 18
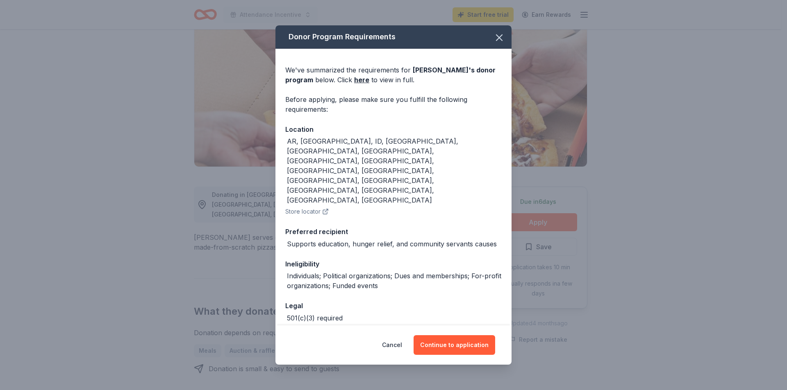
click at [349, 154] on div "AR, [GEOGRAPHIC_DATA], ID, [GEOGRAPHIC_DATA], [GEOGRAPHIC_DATA], [GEOGRAPHIC_DA…" at bounding box center [394, 170] width 215 height 69
click at [450, 203] on div "We've summarized the requirements for [PERSON_NAME] 's donor program below. Cli…" at bounding box center [393, 208] width 236 height 318
click at [448, 337] on button "Continue to application" at bounding box center [454, 346] width 82 height 20
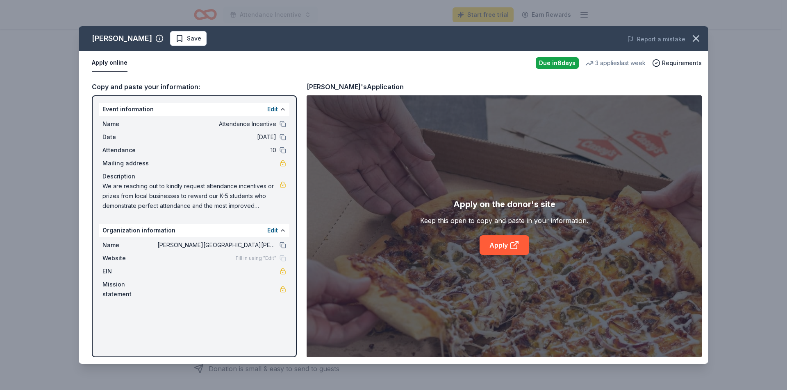
click at [191, 142] on span "[DATE]" at bounding box center [216, 137] width 119 height 10
click at [188, 117] on div "Name Attendance Incentive Date [DATE] Attendance 10 Mailing address Description…" at bounding box center [194, 165] width 190 height 98
click at [206, 90] on div "Copy and paste your information:" at bounding box center [194, 87] width 205 height 11
click at [129, 91] on div "Copy and paste your information:" at bounding box center [194, 87] width 205 height 11
click at [123, 70] on button "Apply online" at bounding box center [110, 62] width 36 height 17
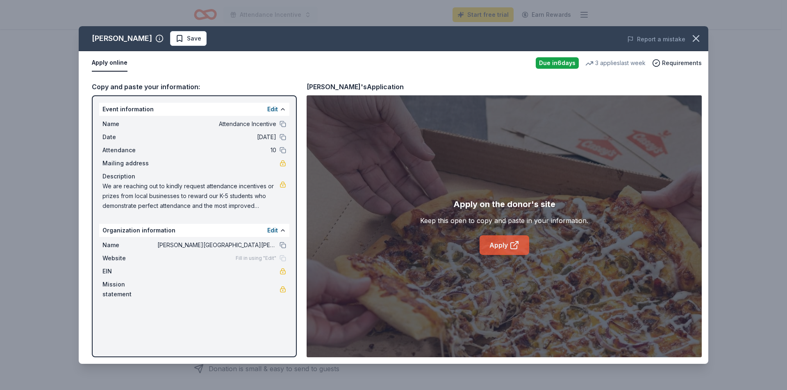
click at [504, 244] on link "Apply" at bounding box center [504, 246] width 50 height 20
click at [525, 249] on link "Apply" at bounding box center [504, 246] width 50 height 20
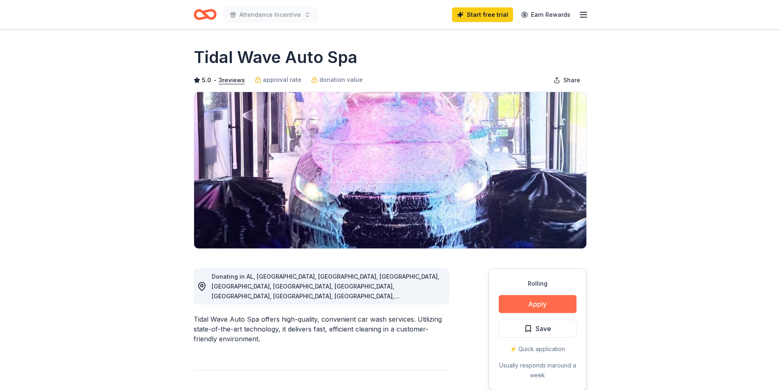
click at [540, 306] on button "Apply" at bounding box center [538, 304] width 78 height 18
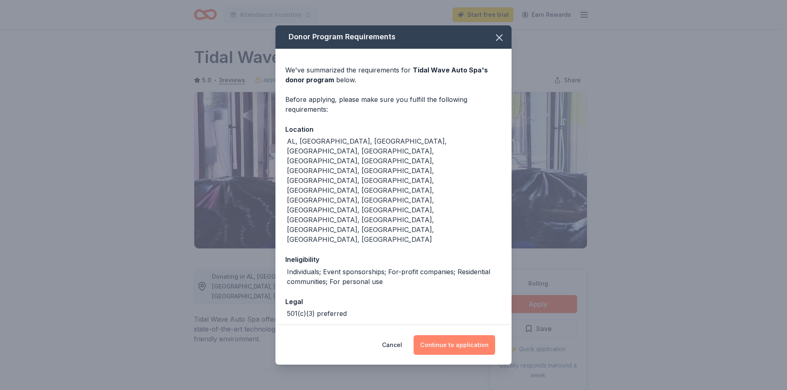
click at [456, 336] on button "Continue to application" at bounding box center [454, 346] width 82 height 20
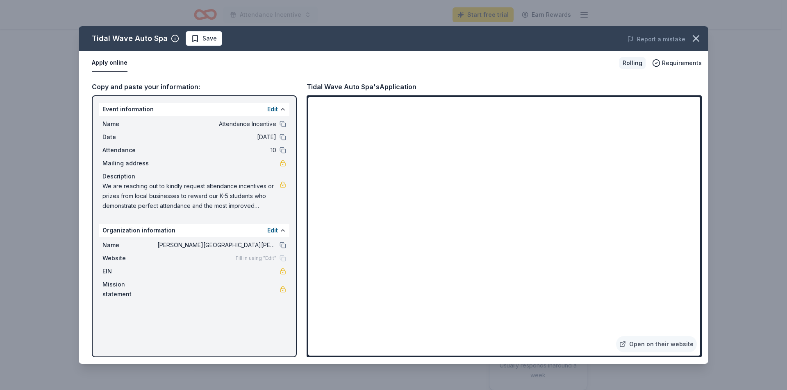
click at [440, 85] on div "Tidal Wave Auto Spa's Application" at bounding box center [503, 87] width 395 height 11
click at [696, 37] on icon "button" at bounding box center [695, 38] width 11 height 11
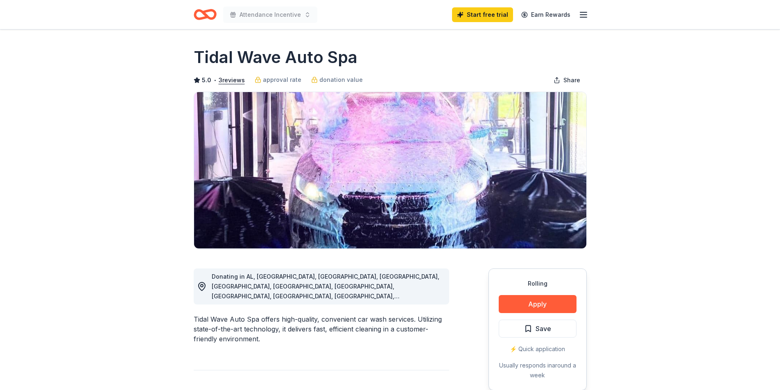
drag, startPoint x: 83, startPoint y: 164, endPoint x: 229, endPoint y: 20, distance: 205.1
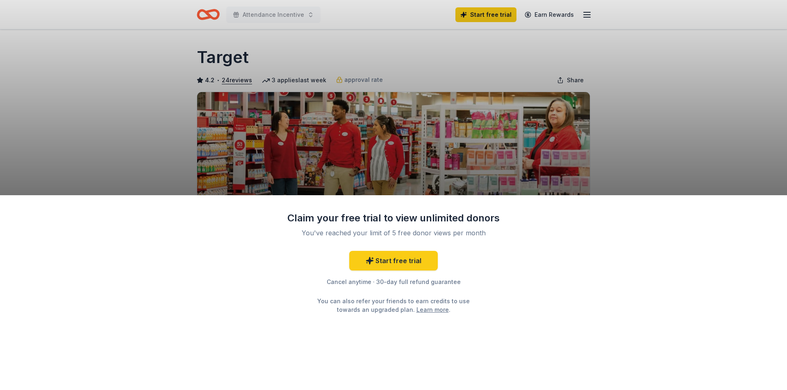
click at [165, 213] on div "Claim your free trial to view unlimited donors You've reached your limit of 5 f…" at bounding box center [393, 292] width 787 height 195
click at [708, 103] on div "Claim your free trial to view unlimited donors You've reached your limit of 5 f…" at bounding box center [393, 195] width 787 height 390
click at [684, 107] on div "Claim your free trial to view unlimited donors You've reached your limit of 5 f…" at bounding box center [393, 195] width 787 height 390
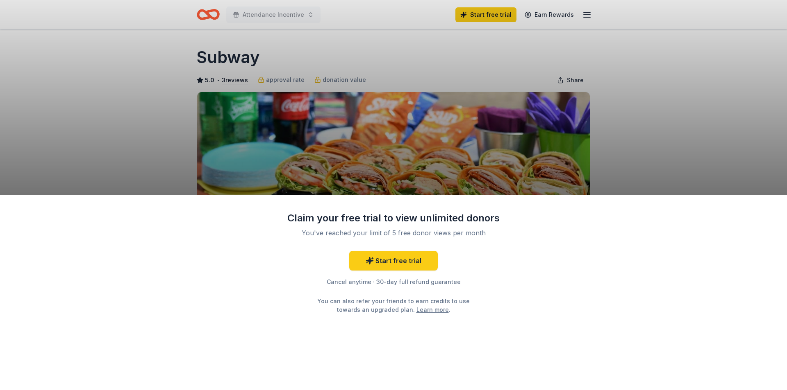
click at [738, 157] on div "Claim your free trial to view unlimited donors You've reached your limit of 5 f…" at bounding box center [393, 195] width 787 height 390
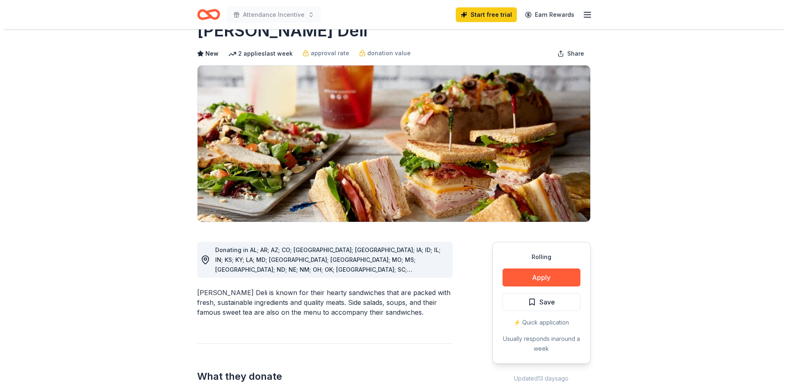
scroll to position [41, 0]
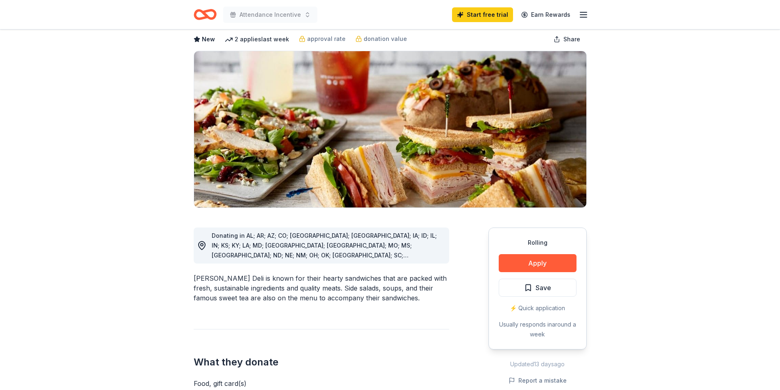
drag, startPoint x: 178, startPoint y: 243, endPoint x: 187, endPoint y: 243, distance: 9.0
drag, startPoint x: 633, startPoint y: 245, endPoint x: 619, endPoint y: 248, distance: 14.1
click at [530, 265] on button "Apply" at bounding box center [538, 263] width 78 height 18
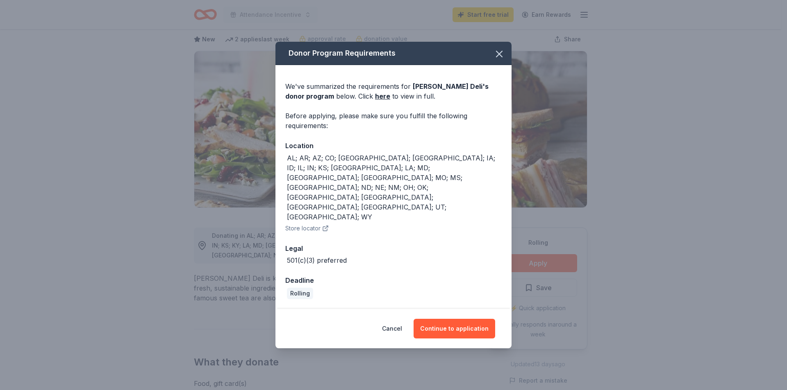
drag, startPoint x: 322, startPoint y: 167, endPoint x: 351, endPoint y: 209, distance: 50.7
click at [325, 151] on div "Location" at bounding box center [393, 146] width 216 height 11
drag, startPoint x: 386, startPoint y: 282, endPoint x: 424, endPoint y: 313, distance: 48.6
click at [389, 284] on div "We've summarized the requirements for McAlister's Deli 's donor program below. …" at bounding box center [393, 187] width 236 height 244
click at [428, 319] on button "Continue to application" at bounding box center [454, 329] width 82 height 20
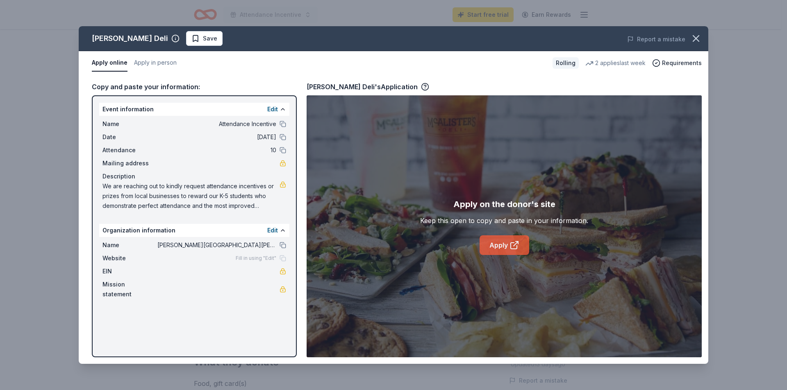
click at [507, 245] on link "Apply" at bounding box center [504, 246] width 50 height 20
click at [507, 250] on link "Apply" at bounding box center [504, 246] width 50 height 20
